Goal: Information Seeking & Learning: Check status

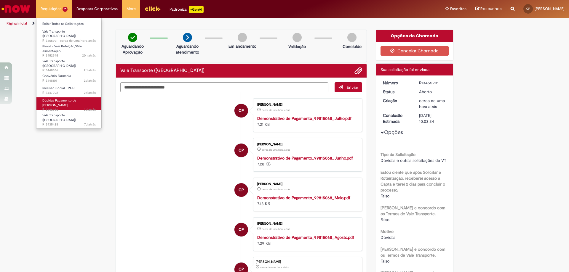
click at [71, 98] on link "Dúvidas Pagamento de Salário 3d atrás 3 dias atrás R13446986" at bounding box center [68, 104] width 65 height 13
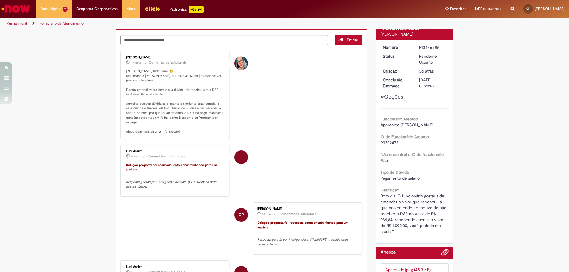
scroll to position [30, 0]
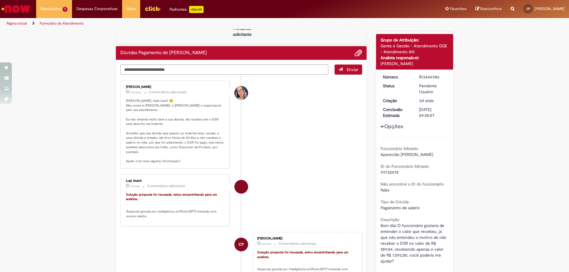
drag, startPoint x: 147, startPoint y: 149, endPoint x: 138, endPoint y: 147, distance: 10.0
click at [138, 147] on p "[PERSON_NAME], tudo bem? 😊 Meu nome é [PERSON_NAME], e [PERSON_NAME] a responsá…" at bounding box center [175, 131] width 99 height 65
drag, startPoint x: 137, startPoint y: 148, endPoint x: 126, endPoint y: 140, distance: 12.9
click at [126, 140] on p "[PERSON_NAME], tudo bem? 😊 Meu nome é [PERSON_NAME], e [PERSON_NAME] a responsá…" at bounding box center [175, 131] width 99 height 65
click at [126, 130] on p "[PERSON_NAME], tudo bem? 😊 Meu nome é [PERSON_NAME], e [PERSON_NAME] a responsá…" at bounding box center [175, 131] width 99 height 65
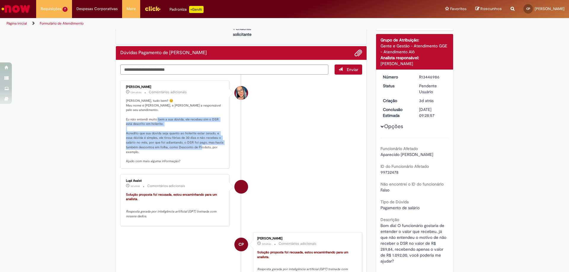
drag, startPoint x: 182, startPoint y: 114, endPoint x: 197, endPoint y: 146, distance: 35.2
click at [197, 146] on p "[PERSON_NAME], tudo bem? 😊 Meu nome é [PERSON_NAME], e [PERSON_NAME] a responsá…" at bounding box center [175, 131] width 99 height 65
copy p "le recebeu sim o DSR está descrito em holerite. Acredito que sua dúvida seja qu…"
click at [196, 194] on p "Solução proposta foi recusada, estou encaminhando para um analista." at bounding box center [175, 197] width 99 height 9
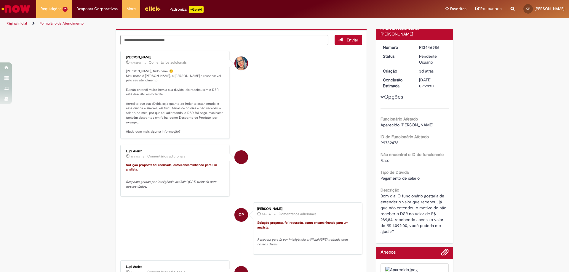
scroll to position [0, 0]
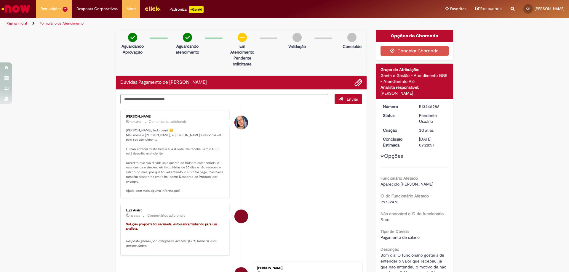
click at [247, 98] on textarea "Digite sua mensagem aqui..." at bounding box center [224, 99] width 208 height 10
click at [245, 99] on textarea "Digite sua mensagem aqui..." at bounding box center [224, 99] width 208 height 10
click at [245, 100] on textarea "Digite sua mensagem aqui..." at bounding box center [224, 99] width 208 height 10
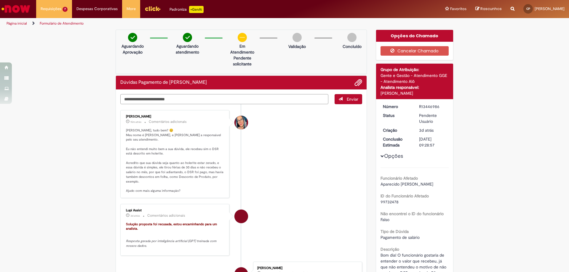
click at [204, 98] on textarea "Digite sua mensagem aqui..." at bounding box center [224, 99] width 208 height 10
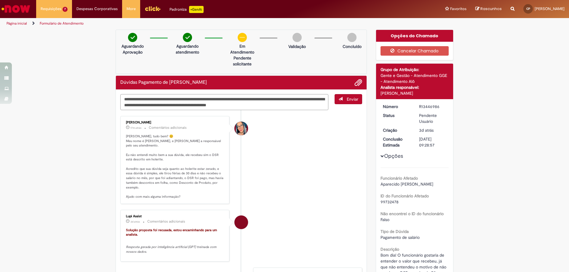
drag, startPoint x: 201, startPoint y: 100, endPoint x: 229, endPoint y: 100, distance: 28.2
click at [229, 100] on textarea "**********" at bounding box center [224, 102] width 208 height 16
click at [200, 102] on textarea "**********" at bounding box center [224, 102] width 208 height 16
click at [239, 100] on textarea "**********" at bounding box center [224, 102] width 208 height 16
click at [195, 99] on textarea "**********" at bounding box center [224, 102] width 208 height 16
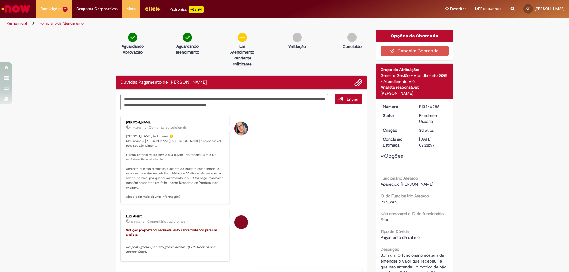
click at [288, 102] on textarea "**********" at bounding box center [224, 102] width 208 height 16
type textarea "**********"
click at [352, 100] on span "Enviar" at bounding box center [353, 99] width 12 height 5
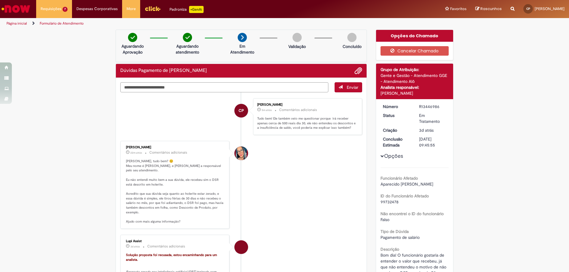
click at [185, 87] on textarea "Digite sua mensagem aqui..." at bounding box center [224, 87] width 208 height 10
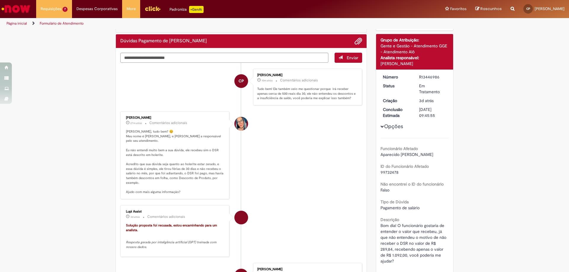
drag, startPoint x: 311, startPoint y: 87, endPoint x: 326, endPoint y: 83, distance: 15.8
click at [312, 87] on p "Tudo bem! Ele também veio me questionar porque irá receber apenas cerca de 500 …" at bounding box center [306, 94] width 99 height 14
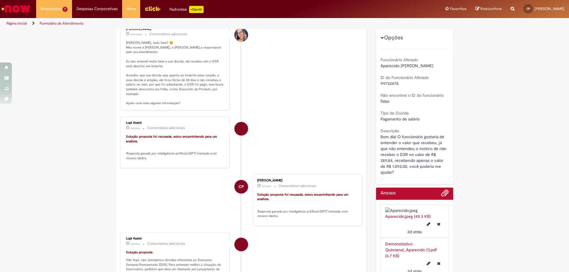
scroll to position [0, 0]
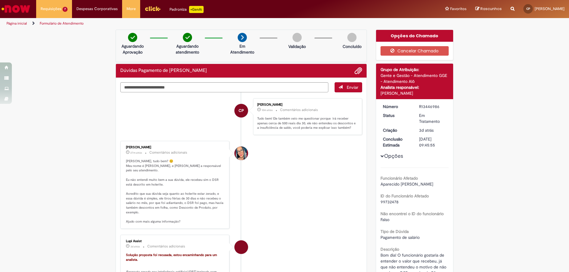
click at [307, 120] on p "Tudo bem! Ele também veio me questionar porque irá receber apenas cerca de 500 …" at bounding box center [306, 123] width 99 height 14
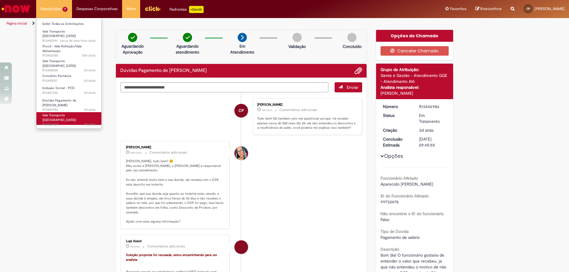
click at [54, 122] on span "7d atrás 7 dias atrás R13435428" at bounding box center [68, 124] width 53 height 5
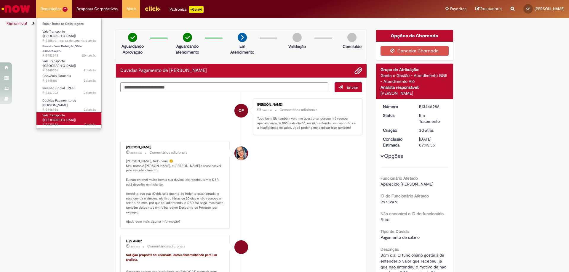
click at [54, 122] on span "7d atrás 7 dias atrás R13435428" at bounding box center [68, 124] width 53 height 5
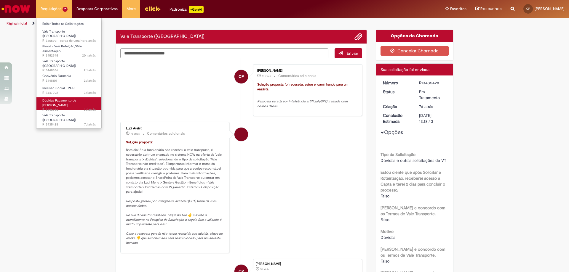
click at [56, 108] on span "3d atrás 3 dias atrás R13446986" at bounding box center [68, 110] width 53 height 5
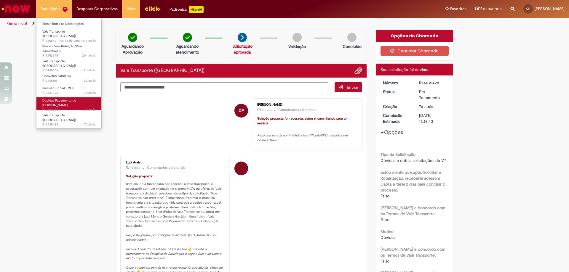
click at [56, 108] on span "3d atrás 3 dias atrás R13446986" at bounding box center [68, 110] width 53 height 5
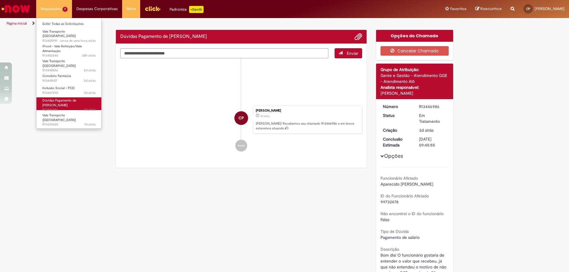
click at [56, 108] on span "3d atrás 3 dias atrás R13446986" at bounding box center [68, 110] width 53 height 5
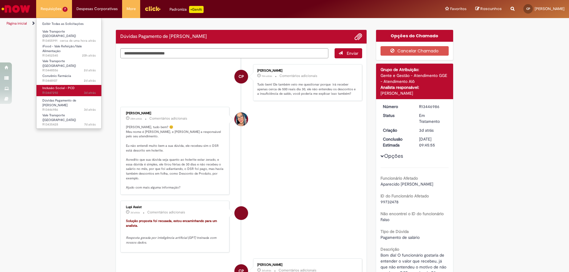
click at [56, 86] on span "Inclusão Social - PCD" at bounding box center [58, 88] width 32 height 4
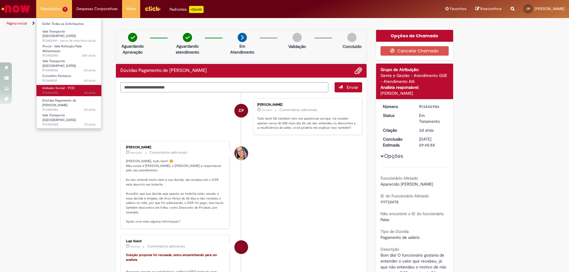
click at [56, 86] on span "Inclusão Social - PCD" at bounding box center [58, 88] width 32 height 4
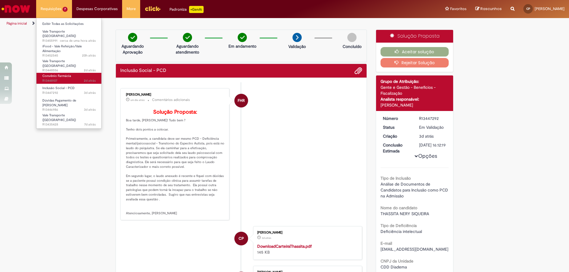
click at [57, 74] on span "Convênio Farmácia" at bounding box center [56, 76] width 29 height 4
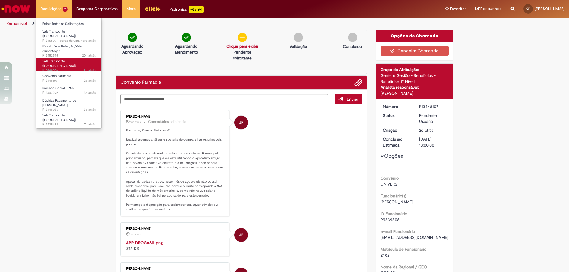
click at [60, 60] on span "Vale Transporte ([GEOGRAPHIC_DATA])" at bounding box center [58, 63] width 33 height 9
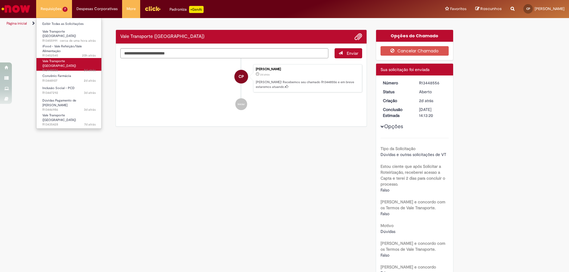
click at [60, 60] on span "Vale Transporte ([GEOGRAPHIC_DATA])" at bounding box center [58, 63] width 33 height 9
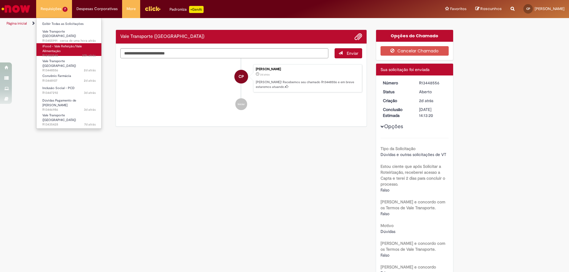
click at [61, 47] on link "iFood - Vale Refeição/Vale Alimentação 20h atrás 20 horas atrás R13452545" at bounding box center [68, 49] width 65 height 13
click at [62, 76] on ul "Exibir Todas as Solicitações Vale Transporte (VT) cerca de uma hora atrás cerca…" at bounding box center [69, 73] width 66 height 111
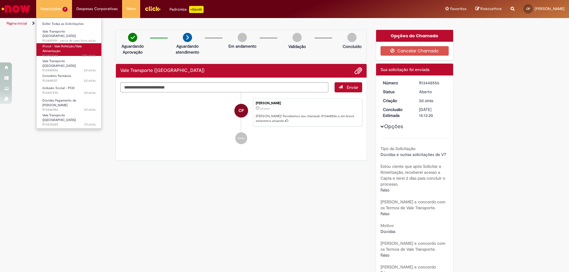
click at [65, 47] on link "iFood - Vale Refeição/Vale Alimentação 20h atrás 20 horas atrás R13452545" at bounding box center [68, 49] width 65 height 13
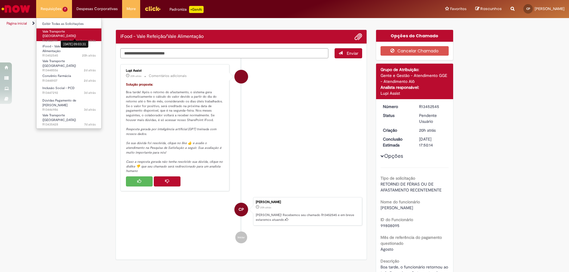
click at [78, 39] on span "cerca de uma hora atrás" at bounding box center [78, 41] width 36 height 4
click at [78, 39] on sn-time-ago "cerca de uma hora atrás cerca de uma hora atrás [DATE] 09:03:31" at bounding box center [78, 41] width 36 height 4
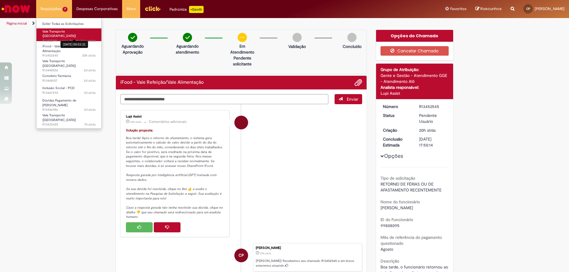
click at [78, 39] on span "cerca de uma hora atrás" at bounding box center [78, 41] width 36 height 4
click at [78, 39] on sn-time-ago "cerca de uma hora atrás cerca de uma hora atrás [DATE] 09:03:31" at bounding box center [78, 41] width 36 height 4
click at [78, 39] on span "cerca de uma hora atrás" at bounding box center [78, 41] width 36 height 4
